Goal: Find specific page/section: Find specific page/section

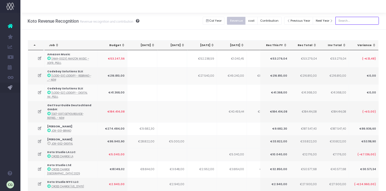
click at [348, 20] on input "text" at bounding box center [356, 21] width 43 height 8
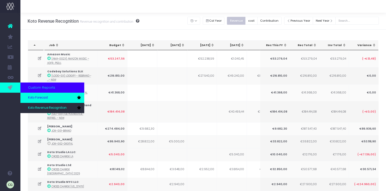
click at [36, 99] on span "Koto Forecast" at bounding box center [38, 98] width 20 height 5
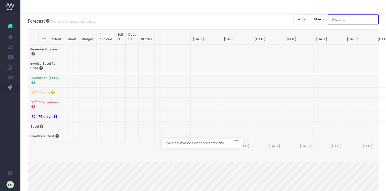
click at [346, 23] on input "text" at bounding box center [353, 19] width 51 height 10
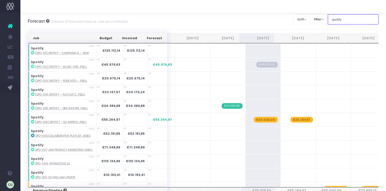
type input "spotify"
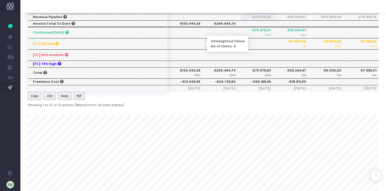
scroll to position [193, 0]
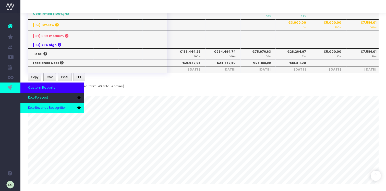
click at [43, 106] on link "Koto Revenue Recognition" at bounding box center [52, 108] width 64 height 10
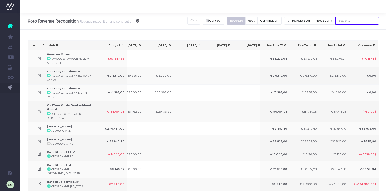
click at [352, 23] on input "text" at bounding box center [356, 21] width 43 height 8
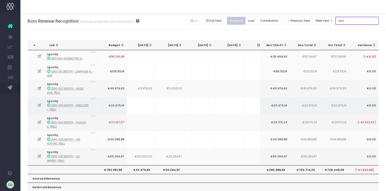
scroll to position [0, 151]
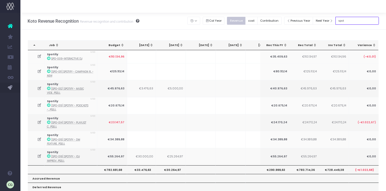
type input "spot"
